Goal: Task Accomplishment & Management: Manage account settings

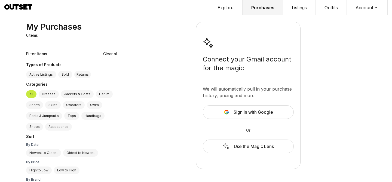
click at [222, 113] on button "Sign In with Google" at bounding box center [248, 112] width 91 height 14
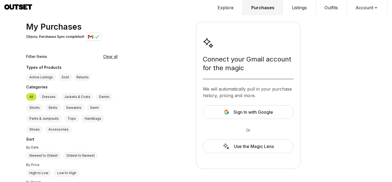
click at [304, 9] on button "Listings" at bounding box center [299, 7] width 33 height 15
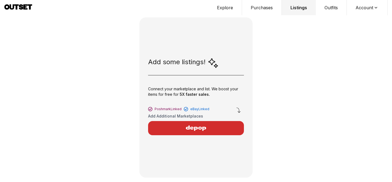
click at [365, 7] on button "Account" at bounding box center [367, 7] width 41 height 15
click at [353, 16] on span "Profile" at bounding box center [364, 18] width 48 height 10
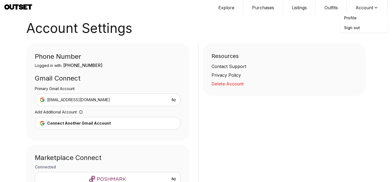
scroll to position [79, 0]
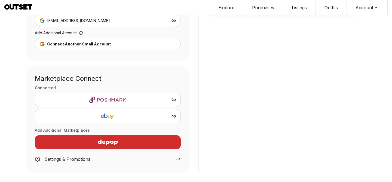
click at [52, 129] on h3 "Add Additional Marketplaces" at bounding box center [108, 130] width 146 height 5
click at [74, 159] on div "Settings & Promotions" at bounding box center [68, 159] width 46 height 7
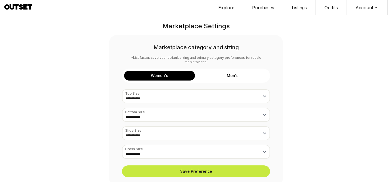
select select "*"
select select "***"
select select "*"
